Goal: Check status: Check status

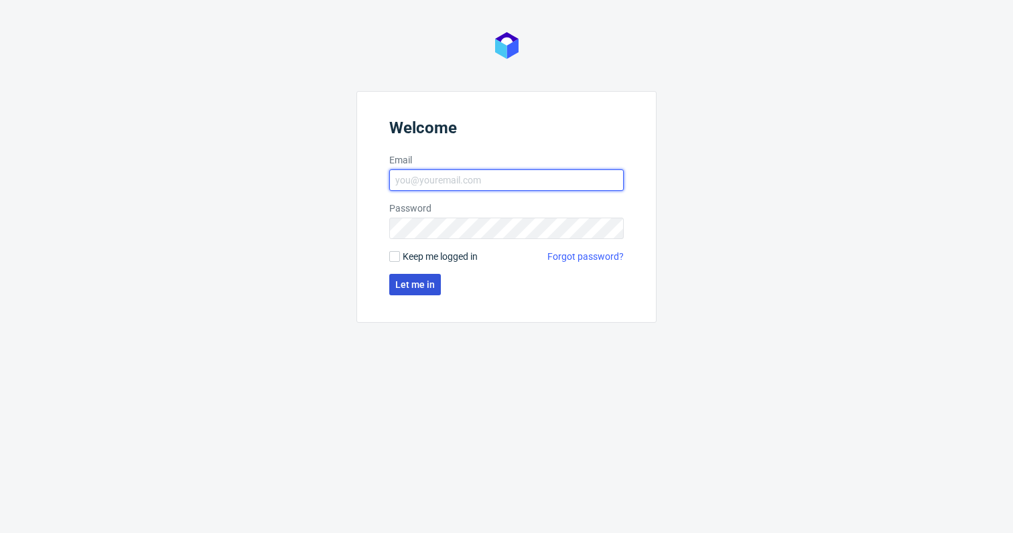
type input "[PERSON_NAME][EMAIL_ADDRESS][PERSON_NAME][DOMAIN_NAME]"
click at [423, 285] on span "Let me in" at bounding box center [415, 284] width 40 height 9
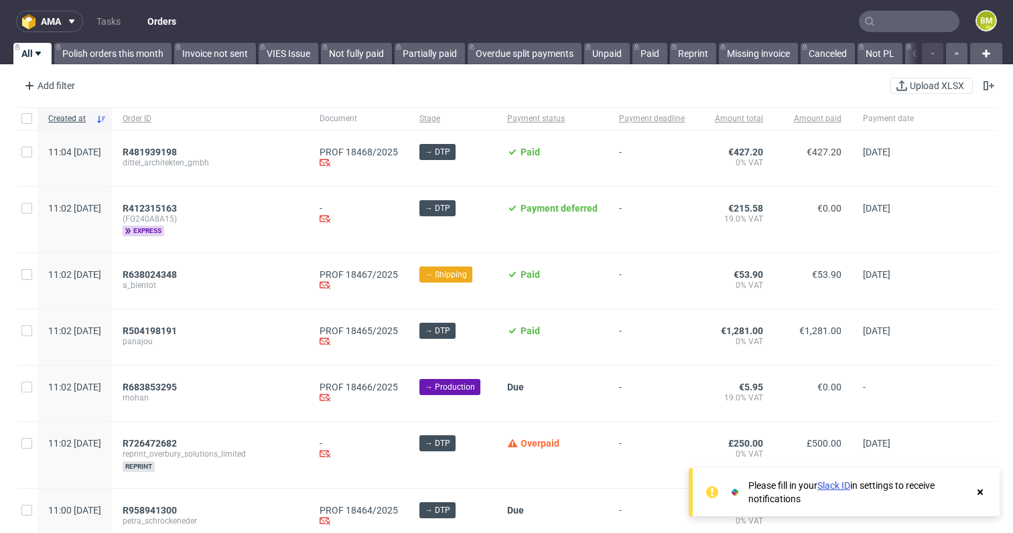
click at [889, 17] on input "text" at bounding box center [909, 21] width 101 height 21
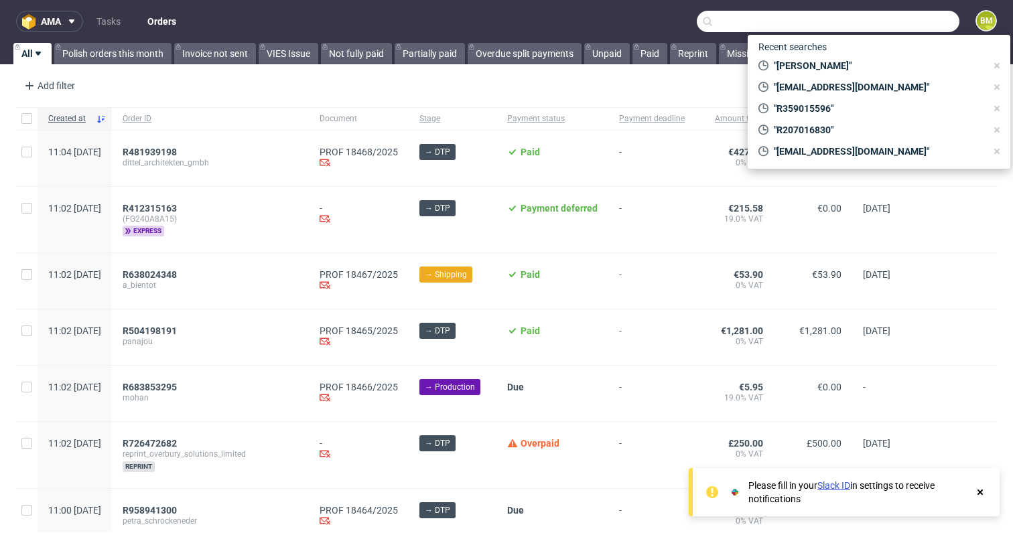
paste input "R220545859"
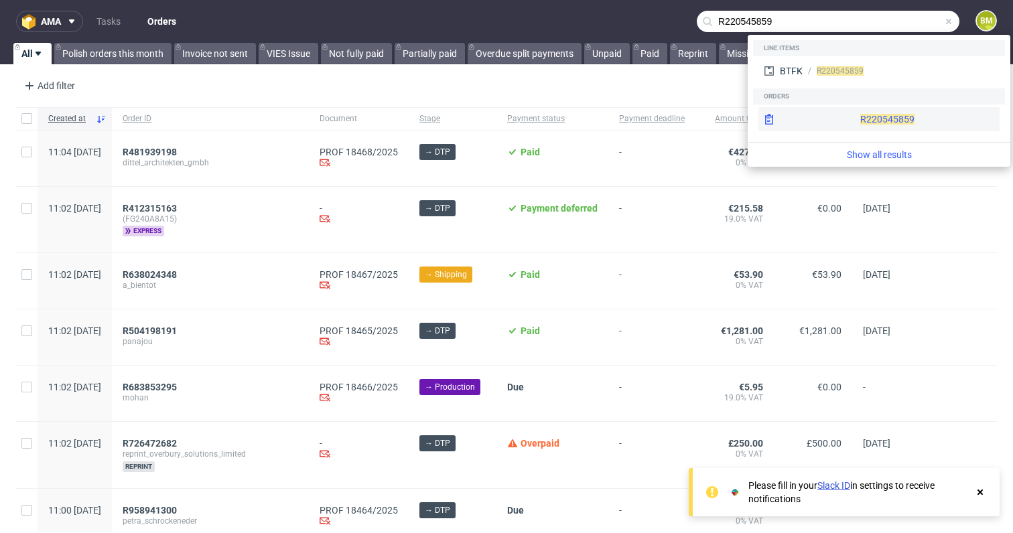
type input "R220545859"
click at [866, 117] on div "R220545859" at bounding box center [878, 119] width 241 height 24
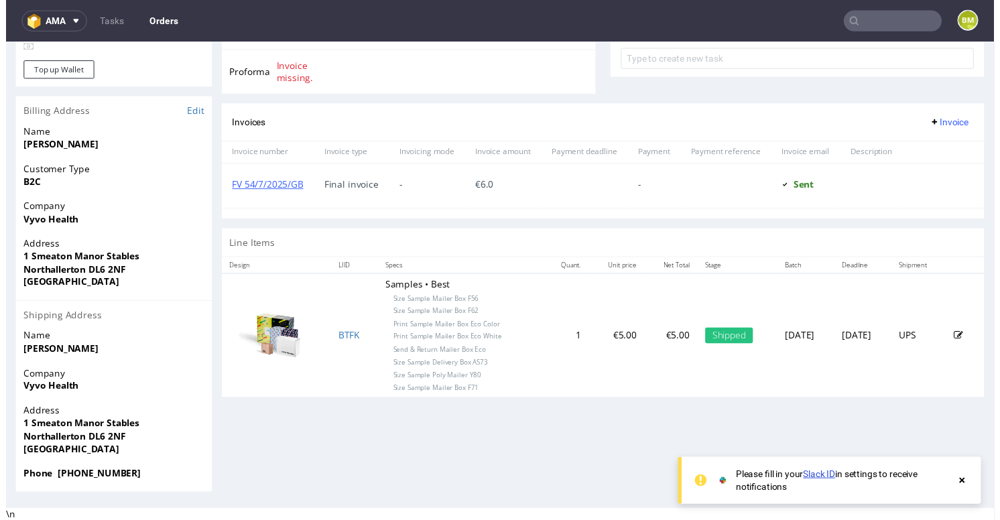
scroll to position [3, 0]
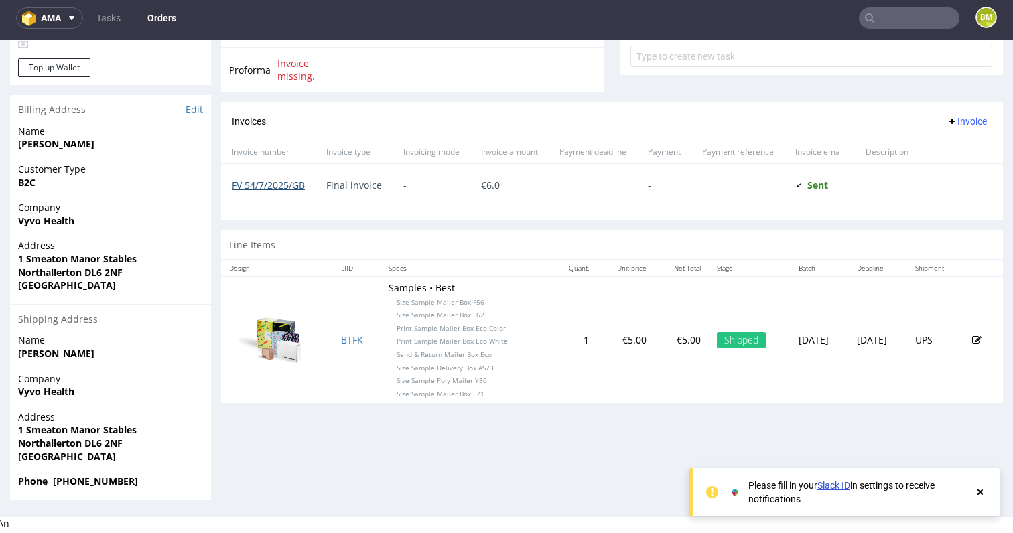
click at [275, 187] on link "FV 54/7/2025/GB" at bounding box center [268, 185] width 73 height 13
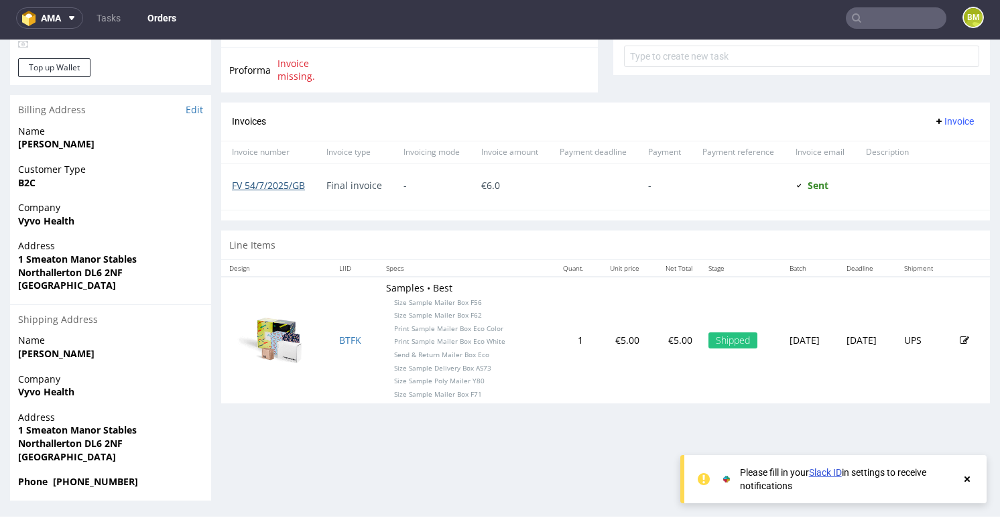
click at [265, 182] on link "FV 54/7/2025/GB" at bounding box center [268, 185] width 73 height 13
